Goal: Task Accomplishment & Management: Use online tool/utility

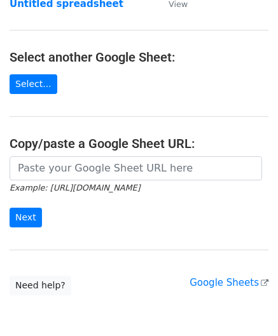
scroll to position [127, 0]
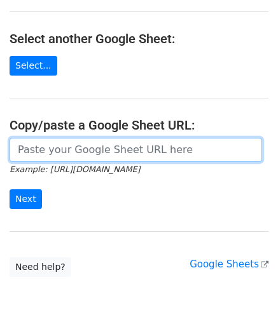
click at [44, 145] on input "url" at bounding box center [136, 150] width 252 height 24
paste input "https://docs.google.com/spreadsheets/d/1_keHh8U-0a09WtXBsUDFSSKVT8uVB_hQxSUA6ad…"
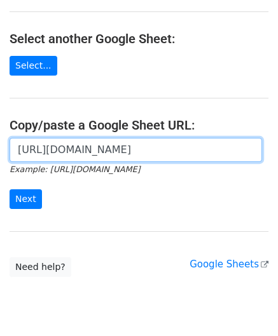
scroll to position [0, 282]
type input "https://docs.google.com/spreadsheets/d/1_keHh8U-0a09WtXBsUDFSSKVT8uVB_hQxSUA6ad…"
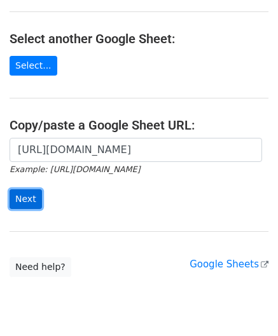
click at [31, 189] on input "Next" at bounding box center [26, 199] width 32 height 20
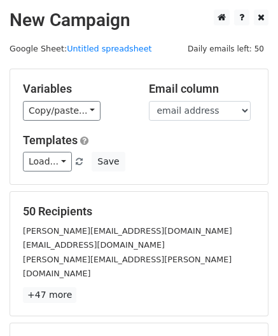
scroll to position [155, 0]
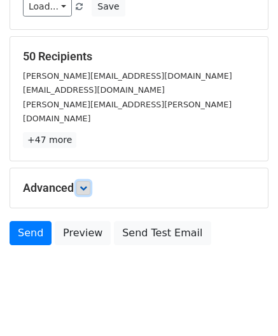
click at [84, 181] on link at bounding box center [83, 188] width 14 height 14
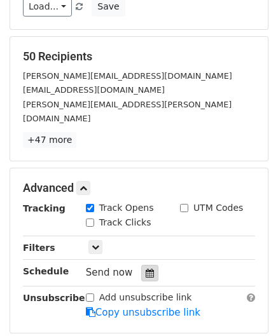
click at [149, 265] on div at bounding box center [149, 273] width 17 height 17
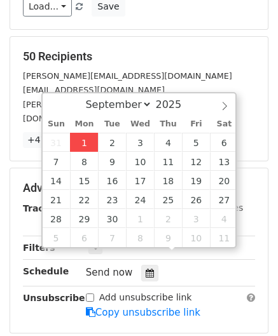
type input "[DATE] 12:00"
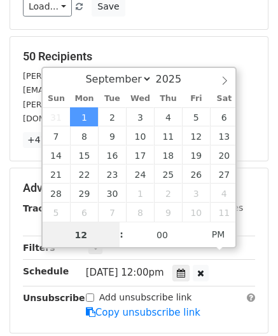
paste input "Hour"
type input "2"
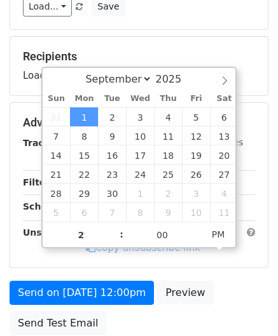
type input "[DATE] 14:00"
